Goal: Transaction & Acquisition: Purchase product/service

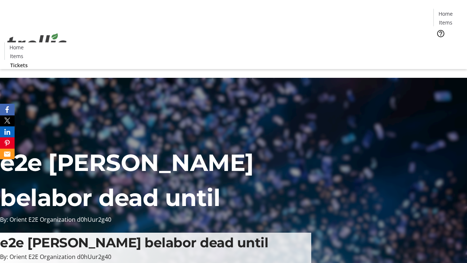
click at [440, 42] on span "Tickets" at bounding box center [449, 46] width 18 height 8
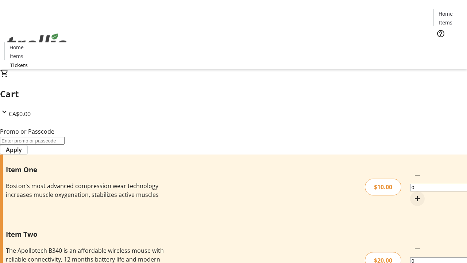
click at [413, 194] on mat-icon "Increment by one" at bounding box center [417, 198] width 9 height 9
type input "1"
